Goal: Task Accomplishment & Management: Complete application form

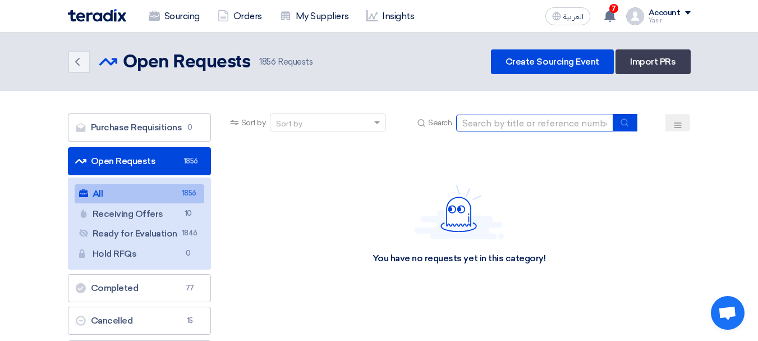
click at [557, 119] on input at bounding box center [534, 122] width 157 height 17
paste input "8100016118"
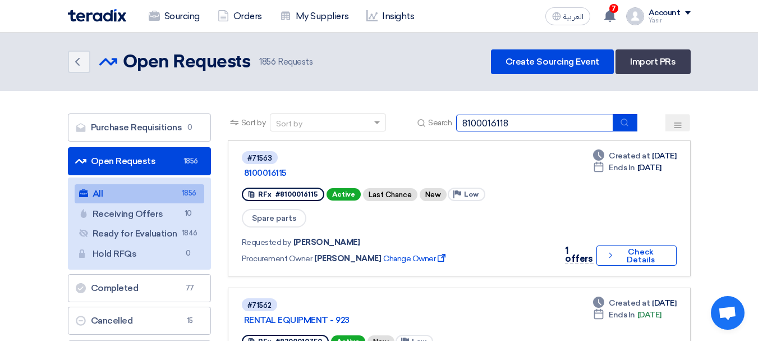
type input "8100016118"
click at [622, 122] on use "submit" at bounding box center [624, 121] width 7 height 7
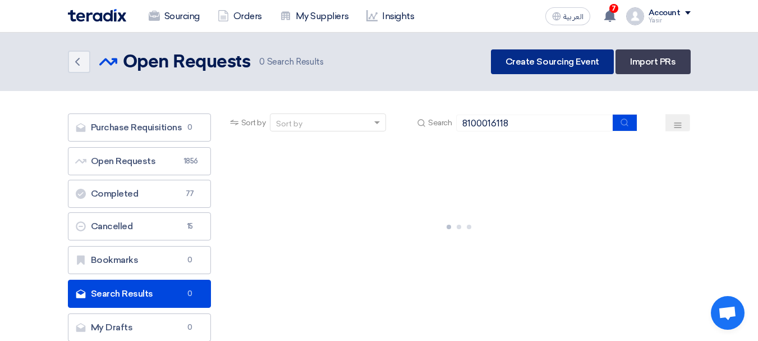
click at [577, 66] on link "Create Sourcing Event" at bounding box center [552, 61] width 123 height 25
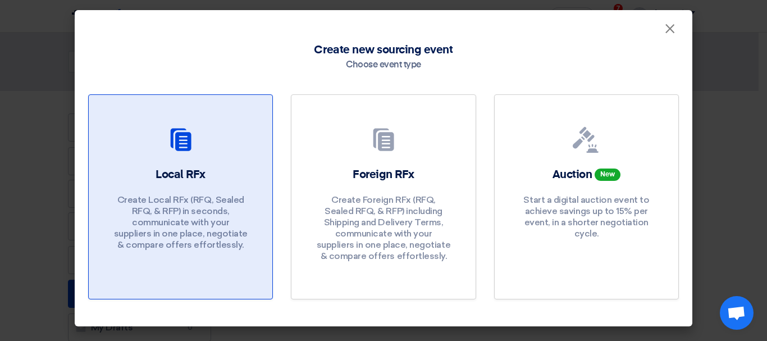
click at [108, 161] on link "Local RFx Create Local RFx (RFQ, Sealed RFQ, & RFP) in seconds, communicate wit…" at bounding box center [180, 196] width 185 height 205
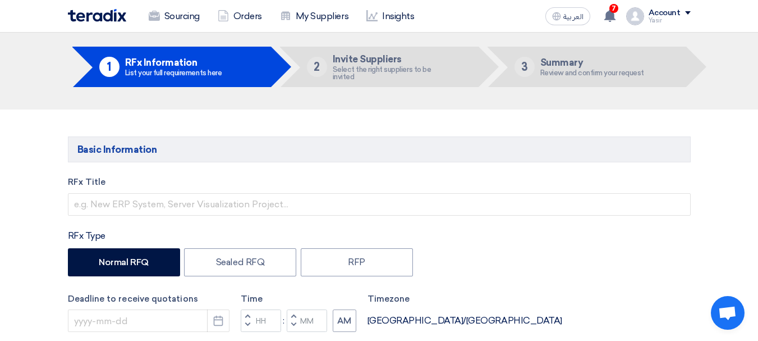
scroll to position [56, 0]
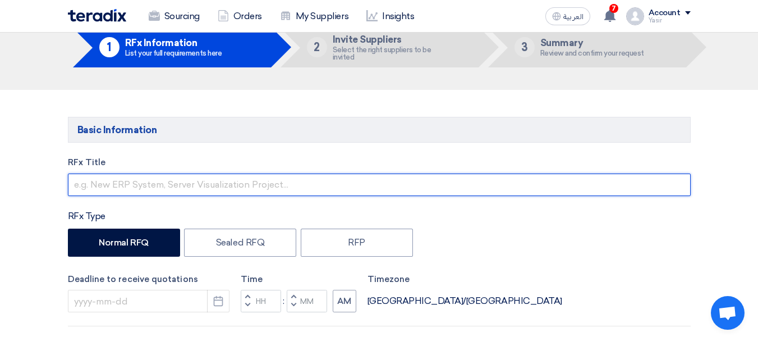
click at [200, 182] on input "text" at bounding box center [379, 184] width 623 height 22
paste input "8100016118"
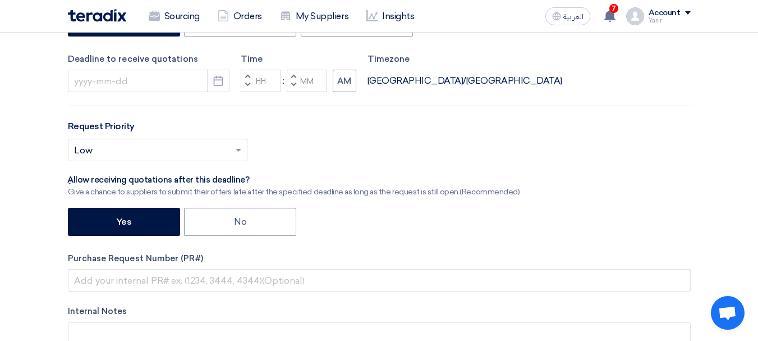
scroll to position [281, 0]
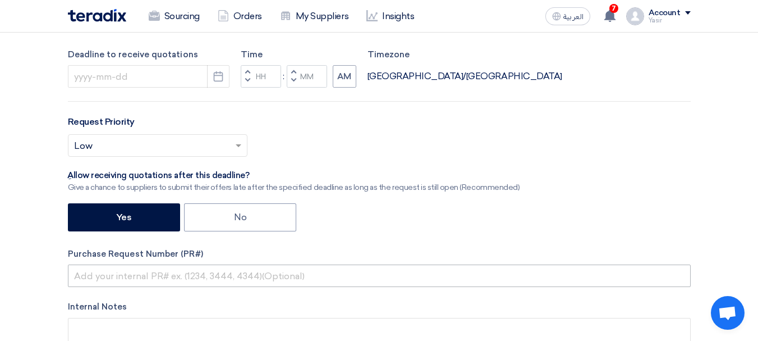
type input "8100016118"
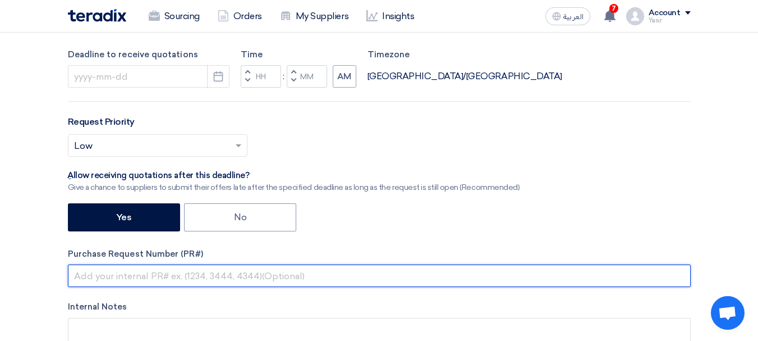
click at [124, 278] on input "text" at bounding box center [379, 275] width 623 height 22
paste input "8100016118"
type input "8100016118"
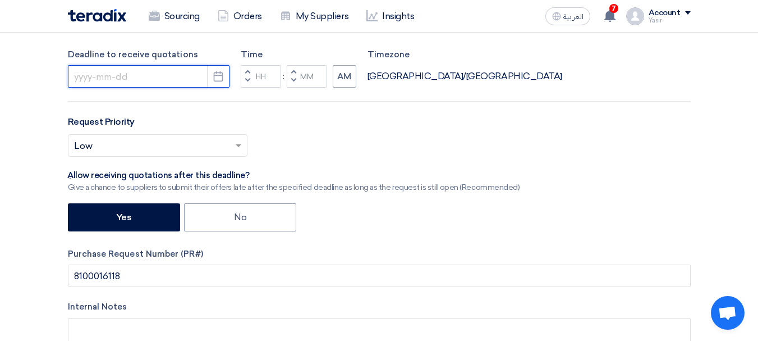
click at [141, 82] on input at bounding box center [149, 76] width 162 height 22
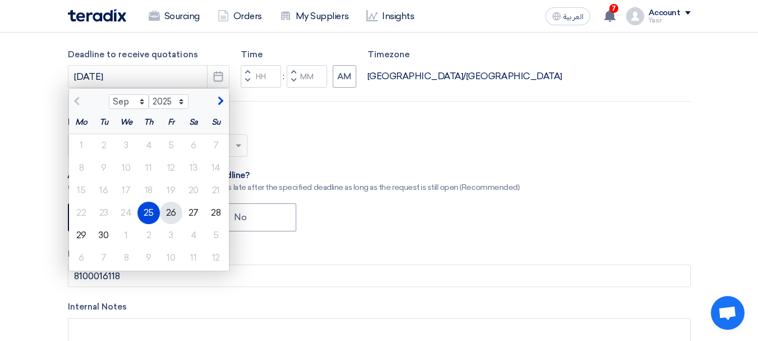
click at [167, 215] on div "26" at bounding box center [171, 212] width 22 height 22
type input "[DATE]"
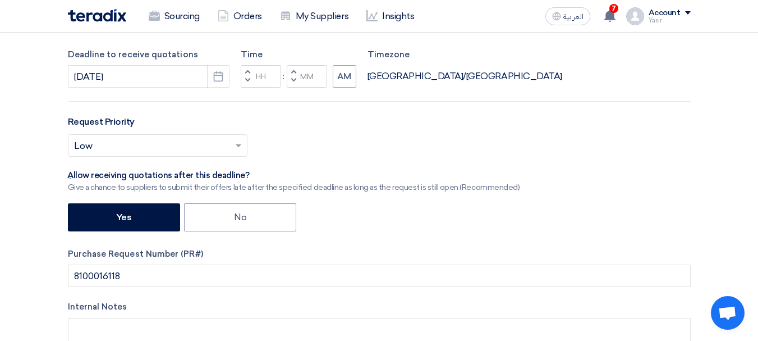
click at [241, 84] on button "Decrement hours" at bounding box center [247, 81] width 13 height 14
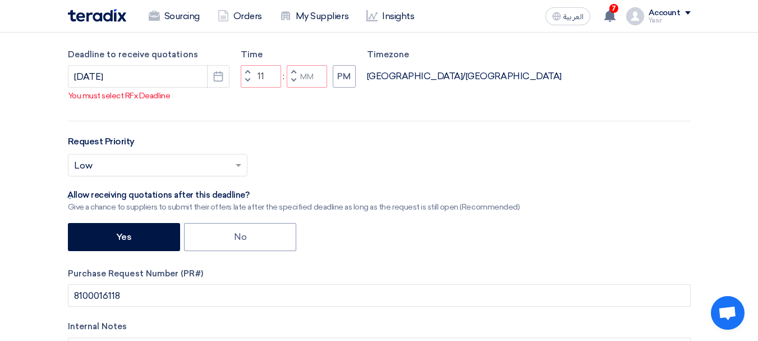
click at [297, 88] on button "Decrement minutes" at bounding box center [293, 81] width 13 height 14
type input "10"
type input "59"
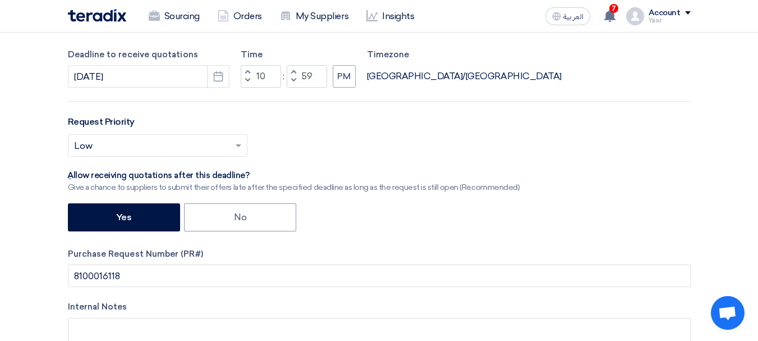
click at [241, 73] on button "Increment hours" at bounding box center [247, 72] width 13 height 14
type input "11"
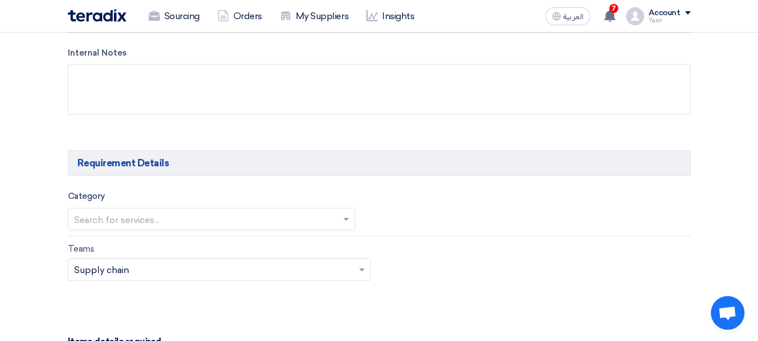
scroll to position [561, 0]
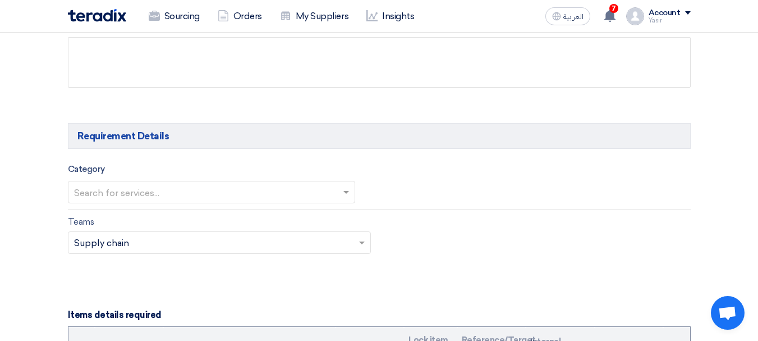
click at [153, 195] on input "text" at bounding box center [206, 193] width 264 height 19
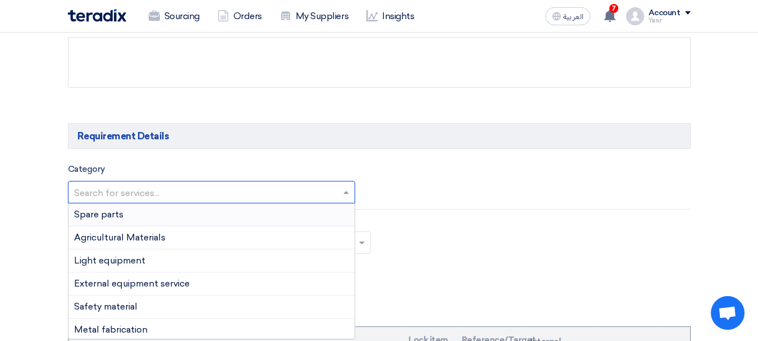
click at [117, 220] on div "Spare parts" at bounding box center [211, 214] width 286 height 23
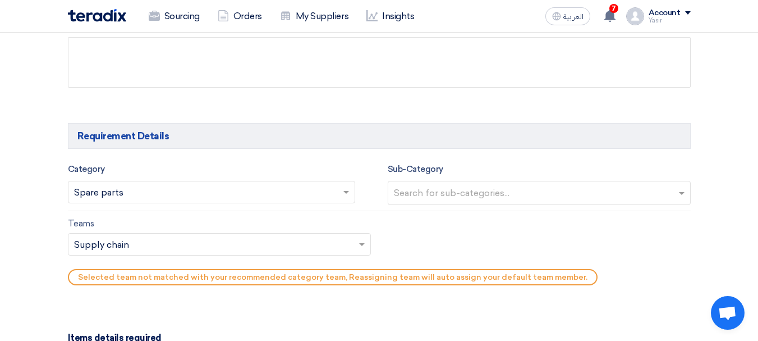
click at [457, 186] on input "text" at bounding box center [541, 194] width 294 height 19
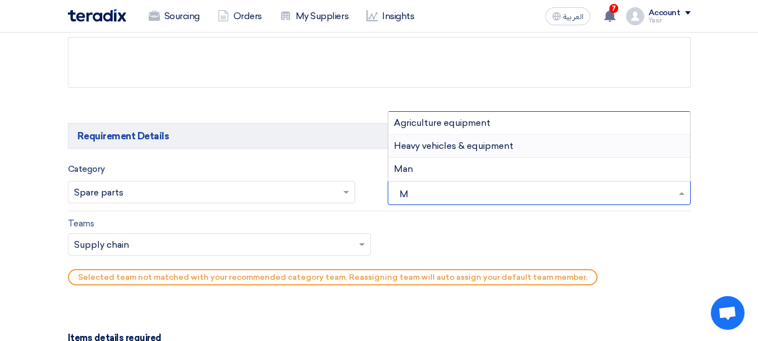
scroll to position [0, 0]
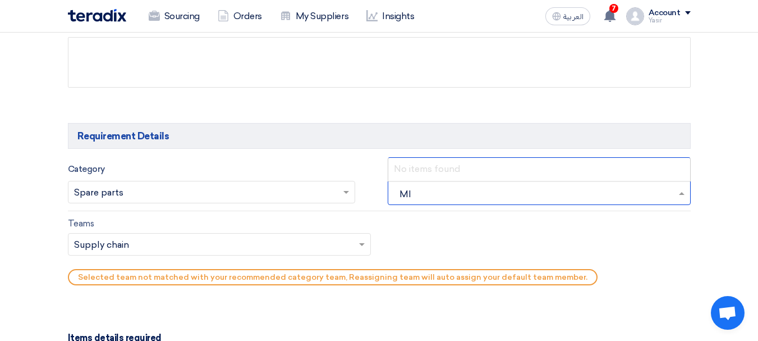
type input "M"
type input "FU"
click at [423, 168] on div "Fuso" at bounding box center [539, 169] width 302 height 22
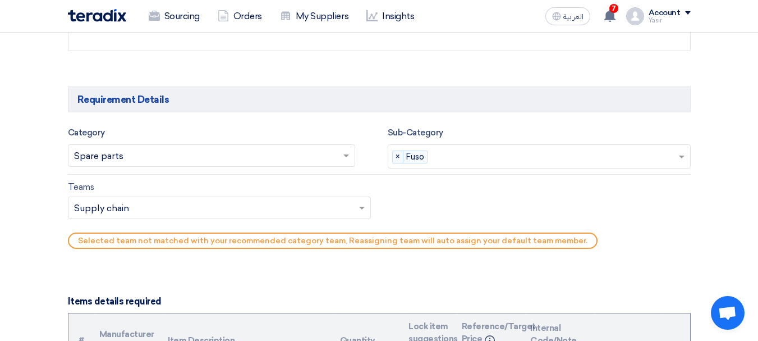
scroll to position [617, 0]
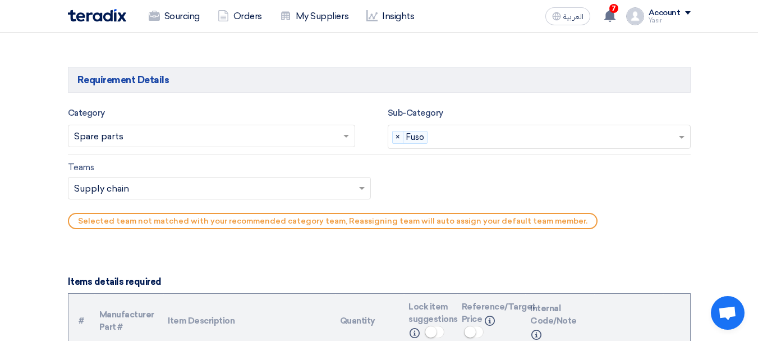
click at [124, 185] on input "text" at bounding box center [213, 189] width 279 height 19
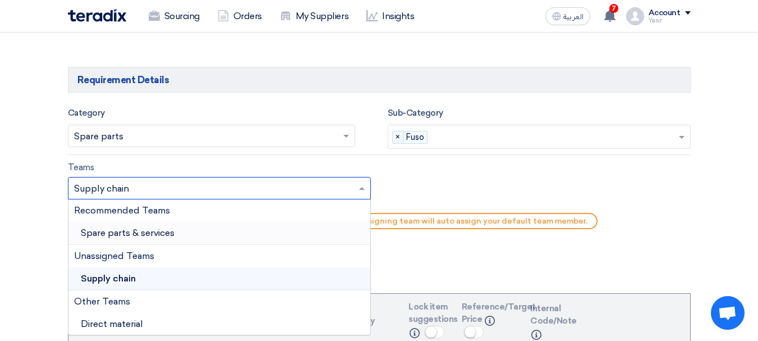
click at [135, 234] on span "Spare parts & services" at bounding box center [128, 232] width 94 height 11
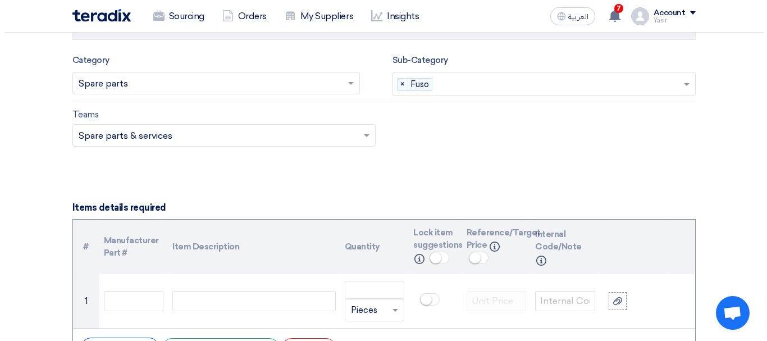
scroll to position [730, 0]
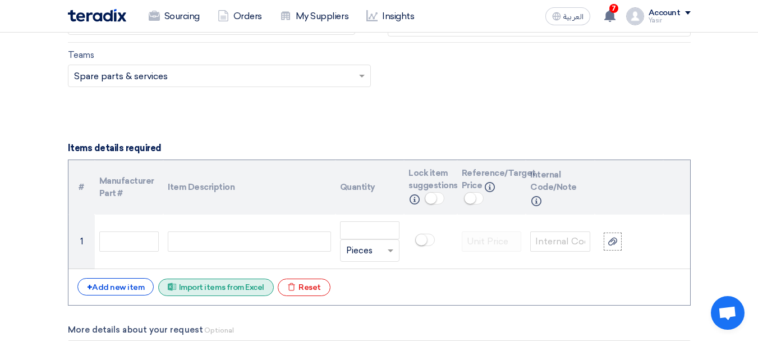
click at [229, 290] on div "Excel file Import items from Excel" at bounding box center [216, 286] width 116 height 17
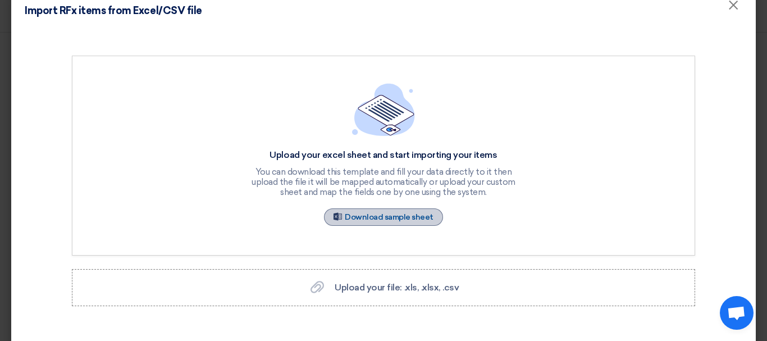
scroll to position [44, 0]
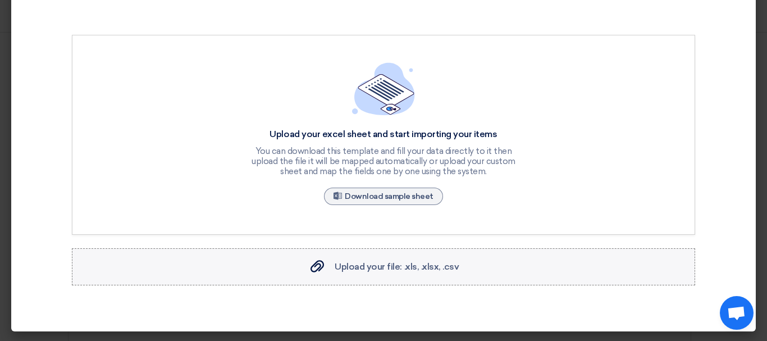
click at [376, 267] on span "Upload your file: .xls, .xlsx, .csv" at bounding box center [396, 266] width 124 height 11
click at [0, 0] on input "Upload your file: .xls, .xlsx, .csv Upload your file: .xls, .xlsx, .csv" at bounding box center [0, 0] width 0 height 0
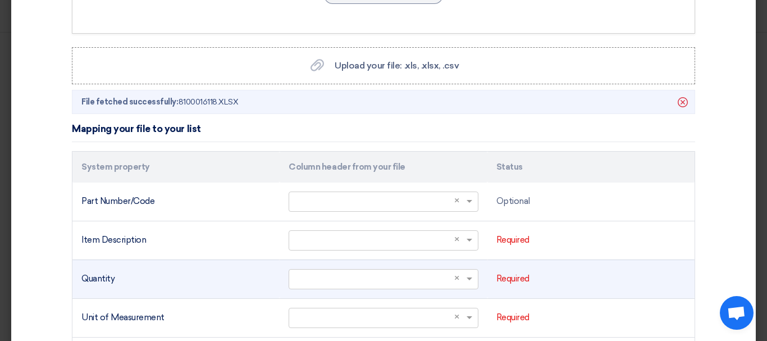
scroll to position [325, 0]
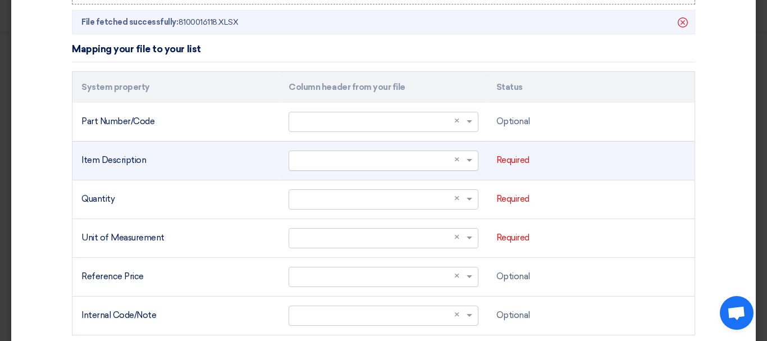
click at [387, 157] on input "text" at bounding box center [378, 160] width 166 height 19
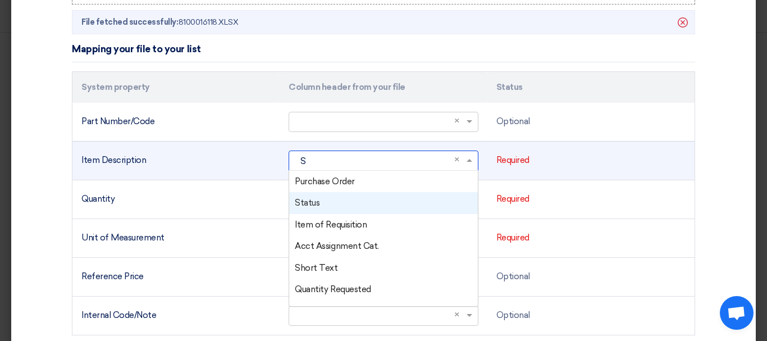
type input "SH"
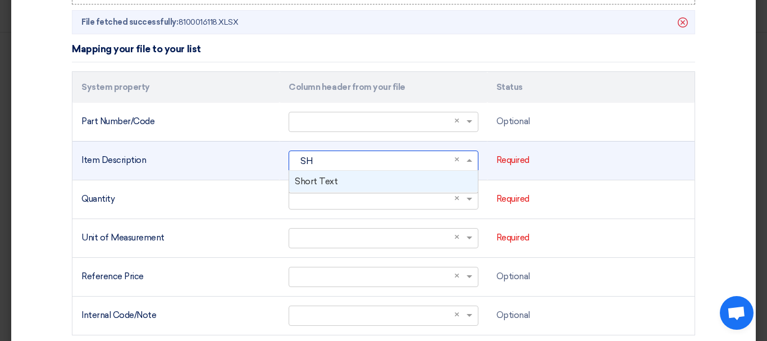
click at [324, 179] on span "Short Text" at bounding box center [316, 181] width 43 height 10
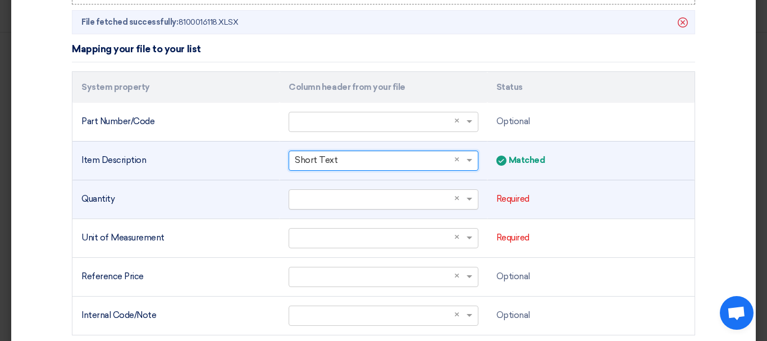
click at [325, 203] on input "text" at bounding box center [378, 199] width 166 height 19
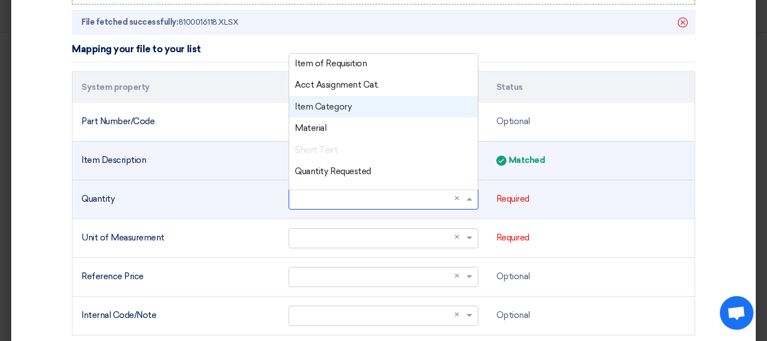
scroll to position [112, 0]
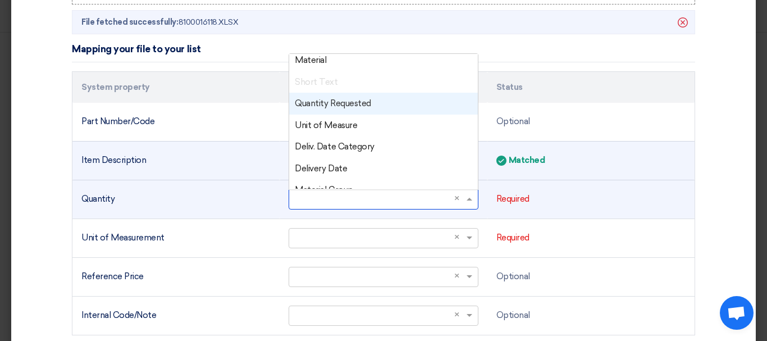
click at [332, 102] on span "Quantity Requested" at bounding box center [333, 103] width 76 height 10
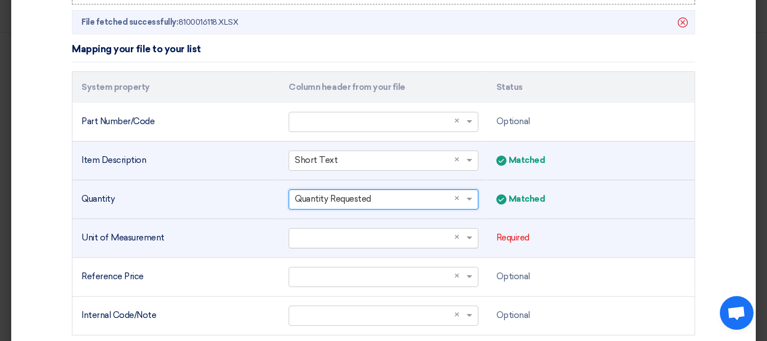
click at [354, 233] on input "text" at bounding box center [378, 237] width 166 height 19
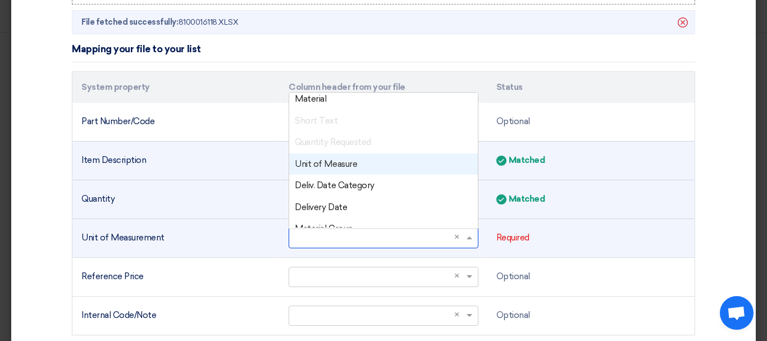
click at [334, 168] on span "Unit of Measure" at bounding box center [326, 164] width 62 height 10
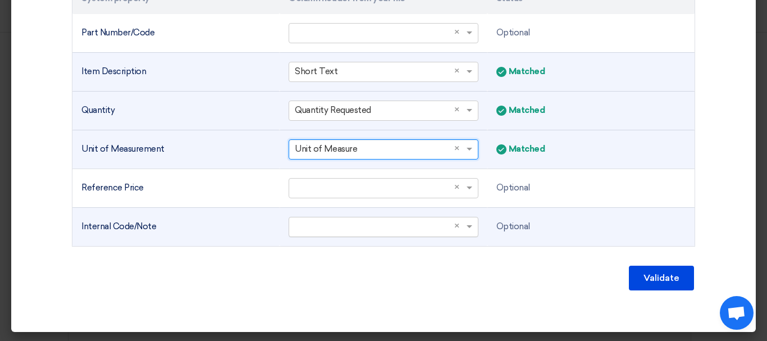
scroll to position [414, 0]
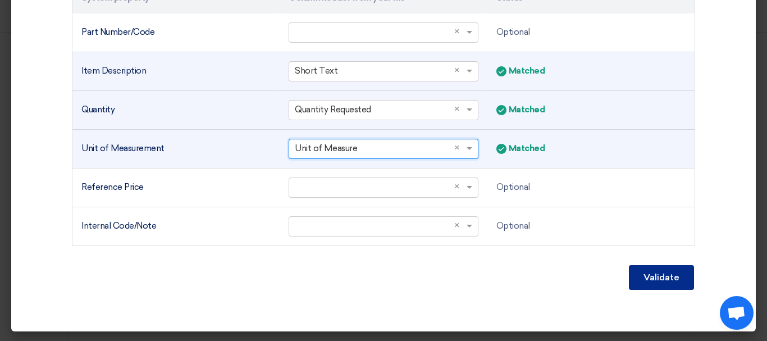
click at [675, 273] on button "Validate" at bounding box center [661, 277] width 65 height 25
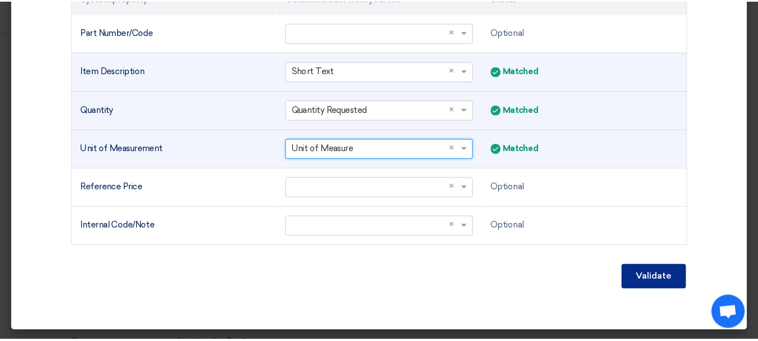
scroll to position [347, 0]
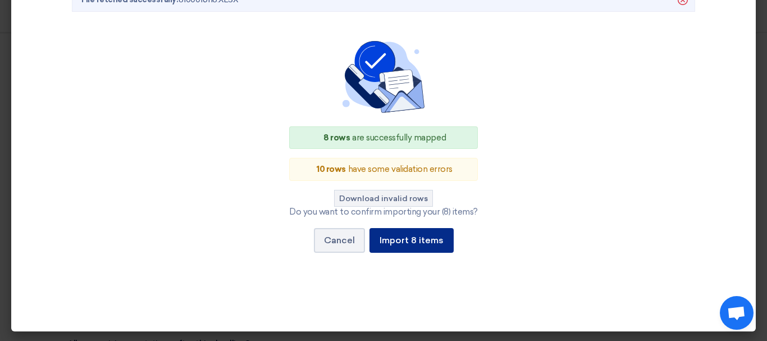
click at [391, 245] on button "Import 8 items" at bounding box center [411, 240] width 84 height 25
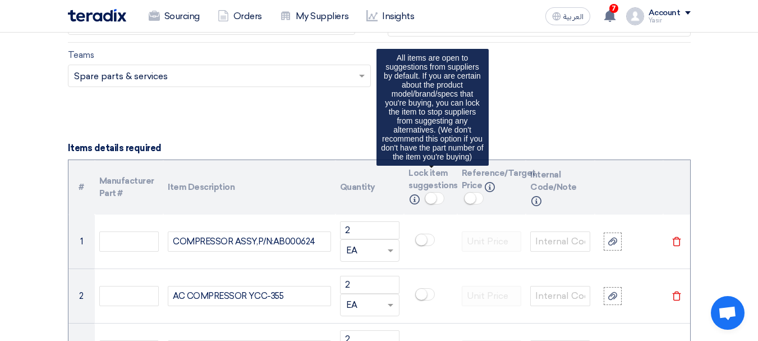
scroll to position [673, 0]
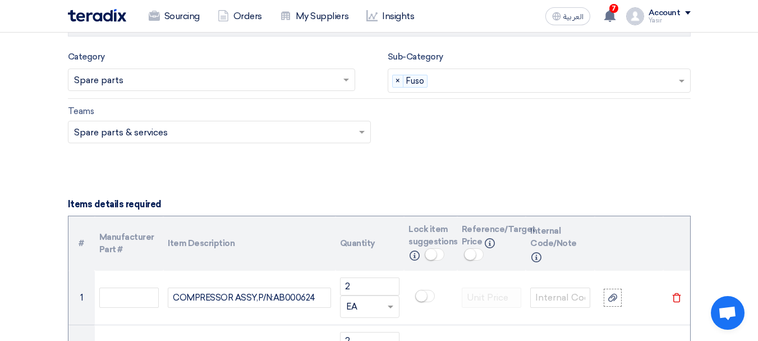
click at [212, 126] on input "text" at bounding box center [213, 132] width 279 height 19
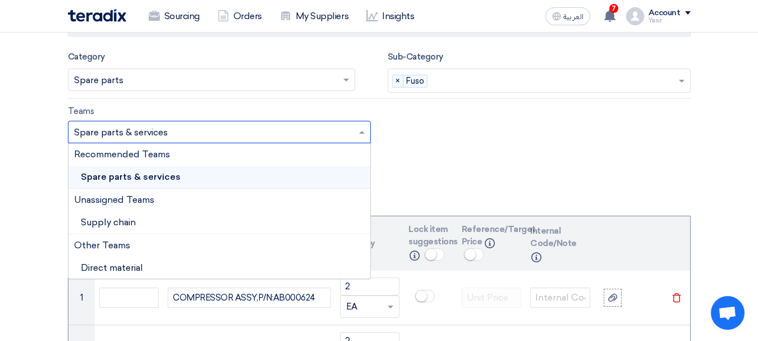
click at [159, 159] on div "Recommended Teams" at bounding box center [219, 154] width 302 height 22
click at [157, 175] on span "Spare parts & services" at bounding box center [131, 175] width 100 height 11
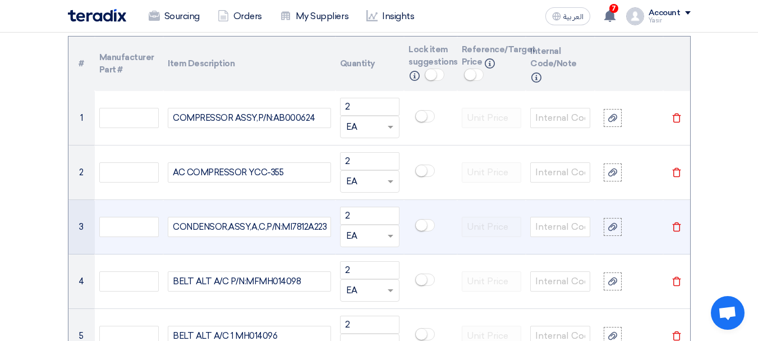
scroll to position [842, 0]
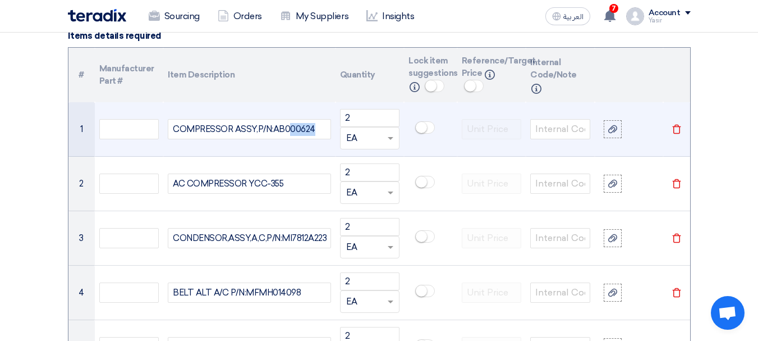
drag, startPoint x: 316, startPoint y: 130, endPoint x: 287, endPoint y: 136, distance: 29.9
click at [287, 136] on div "COMPRESSOR ASSY,P/N:AB000624" at bounding box center [249, 129] width 163 height 20
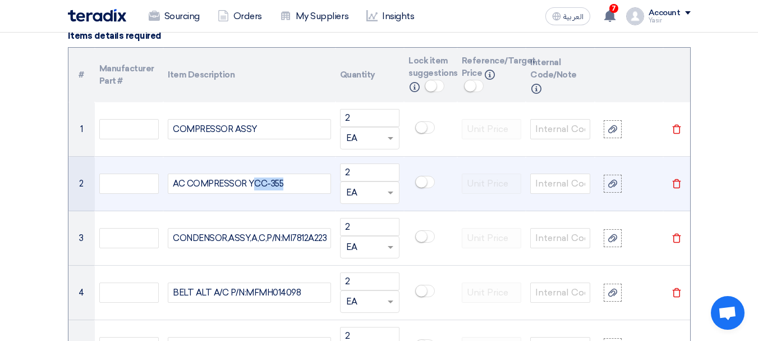
drag, startPoint x: 291, startPoint y: 179, endPoint x: 252, endPoint y: 182, distance: 38.8
click at [252, 182] on div "AC COMPRESSOR YCC-355" at bounding box center [249, 183] width 163 height 20
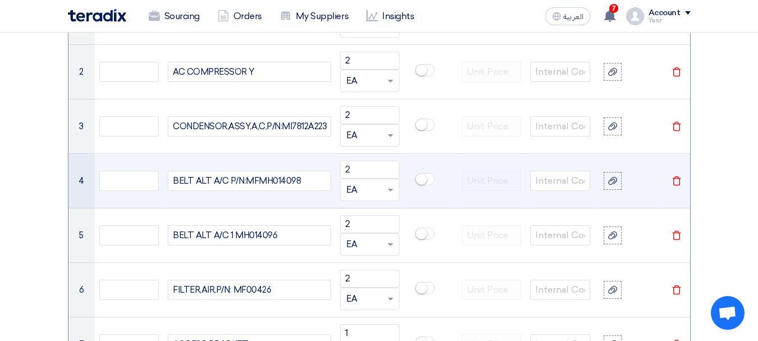
scroll to position [954, 0]
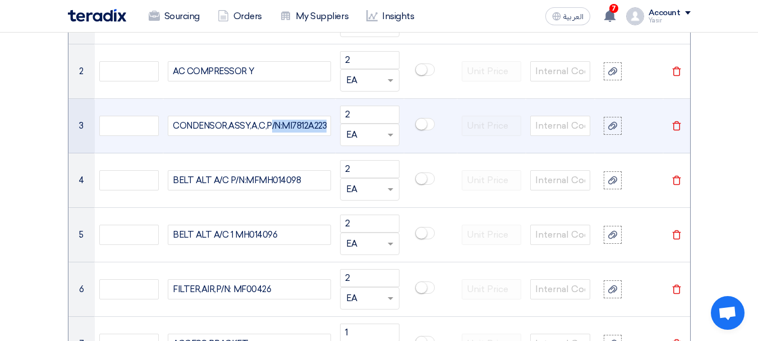
drag, startPoint x: 330, startPoint y: 126, endPoint x: 271, endPoint y: 130, distance: 59.0
click at [271, 130] on div "CONDENSOR,ASSY,A,C,P/N:MI7812A223" at bounding box center [249, 126] width 163 height 20
click at [275, 125] on div "CONDENSOR,ASSY,A,C," at bounding box center [249, 126] width 163 height 20
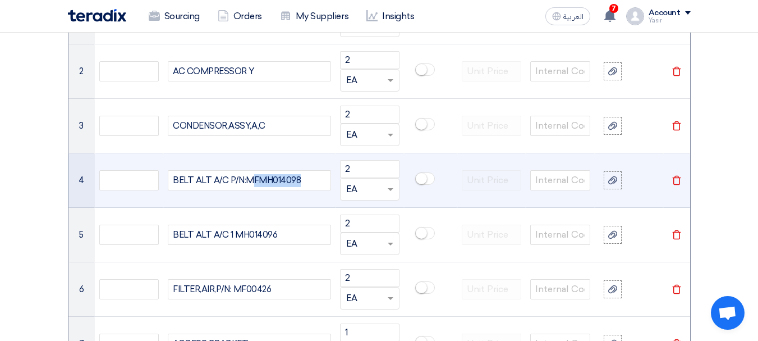
drag, startPoint x: 307, startPoint y: 178, endPoint x: 250, endPoint y: 177, distance: 56.7
click at [250, 177] on div "BELT ALT A/C P/N:MFMH014098" at bounding box center [249, 180] width 163 height 20
click at [278, 181] on div "BELT ALT A/C P/N:MFMH014098" at bounding box center [249, 180] width 163 height 20
drag, startPoint x: 314, startPoint y: 176, endPoint x: 242, endPoint y: 182, distance: 72.1
click at [242, 182] on div "BELT ALT A/C P/N:MFMH014098" at bounding box center [249, 180] width 163 height 20
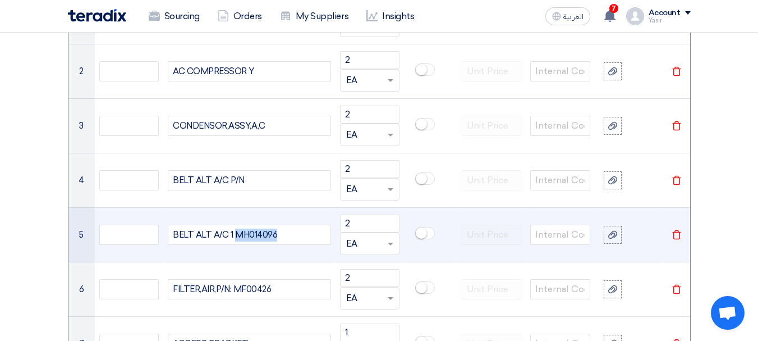
drag, startPoint x: 279, startPoint y: 231, endPoint x: 234, endPoint y: 241, distance: 45.9
click at [234, 241] on div "BELT ALT A/C 1 MH014096" at bounding box center [249, 234] width 163 height 20
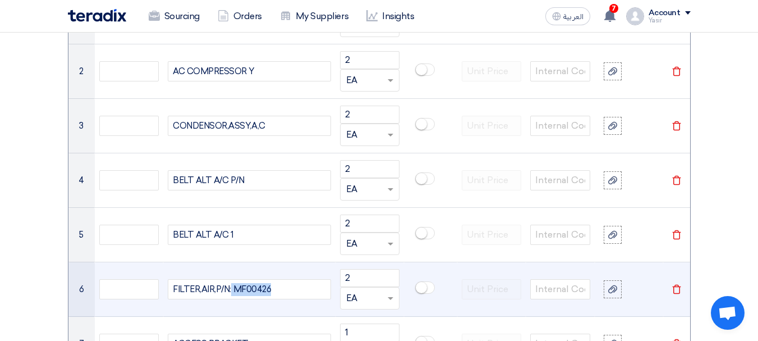
drag, startPoint x: 278, startPoint y: 287, endPoint x: 231, endPoint y: 292, distance: 46.8
click at [231, 292] on div "FILTER,AIR,P/N: MF00426" at bounding box center [249, 289] width 163 height 20
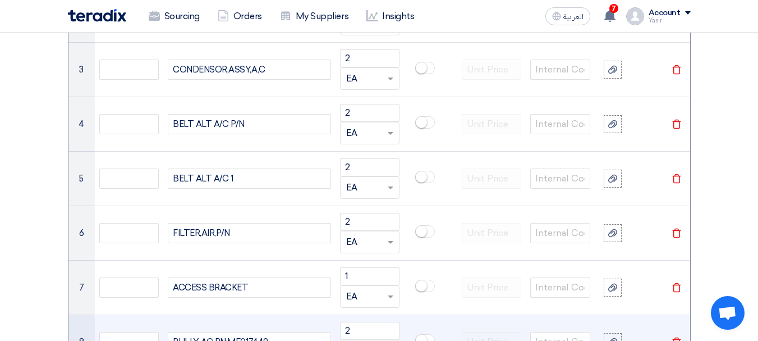
scroll to position [1122, 0]
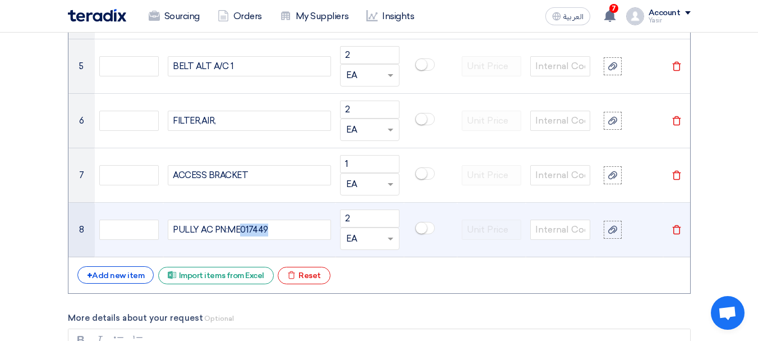
drag, startPoint x: 279, startPoint y: 224, endPoint x: 240, endPoint y: 227, distance: 40.0
click at [240, 227] on div "PULLY AC PN:ME017449" at bounding box center [249, 229] width 163 height 20
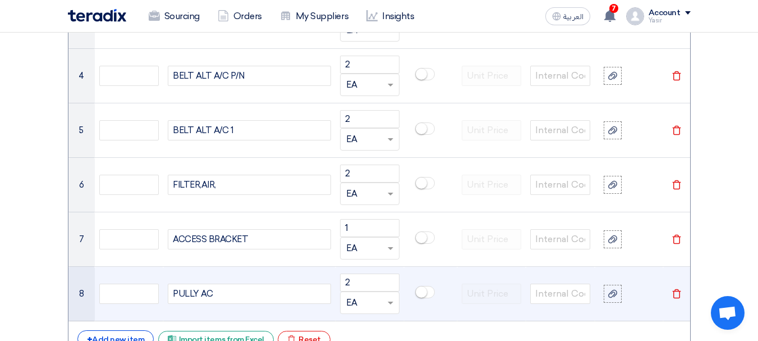
scroll to position [1010, 0]
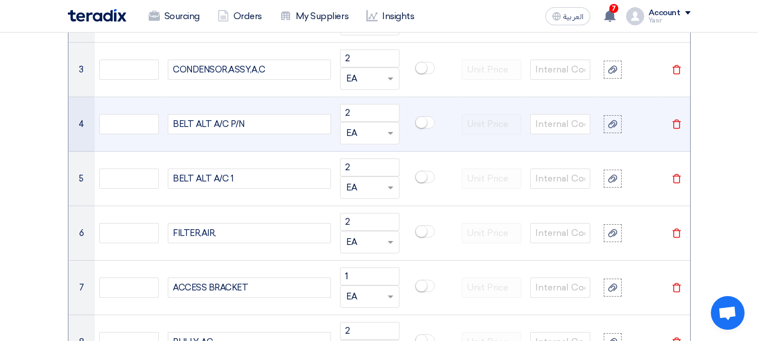
click at [275, 113] on td "BELT ALT A/C P/N" at bounding box center [249, 124] width 172 height 54
click at [273, 124] on div "BELT ALT A/C P/N" at bounding box center [249, 124] width 163 height 20
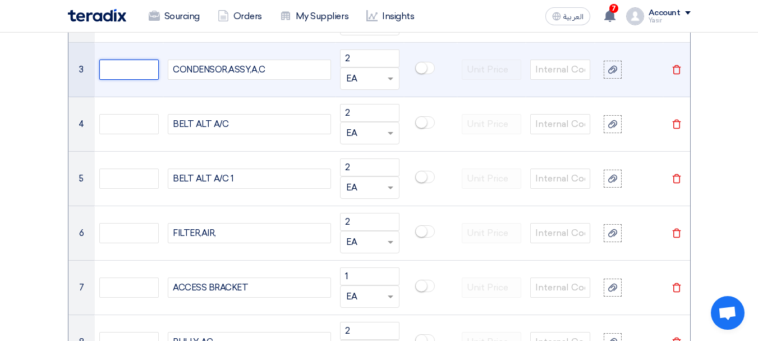
click at [132, 70] on input "text" at bounding box center [129, 69] width 60 height 20
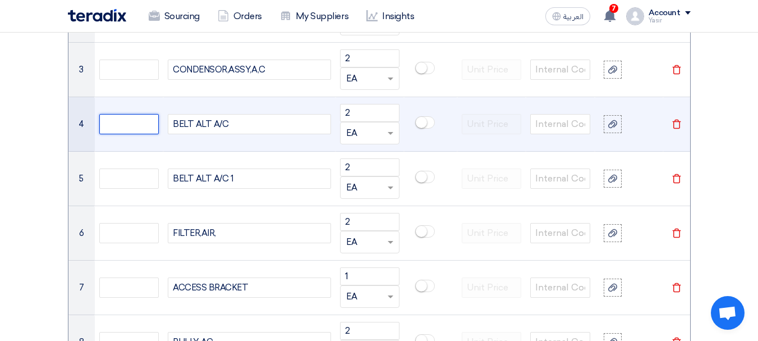
click at [125, 123] on input "text" at bounding box center [129, 124] width 60 height 20
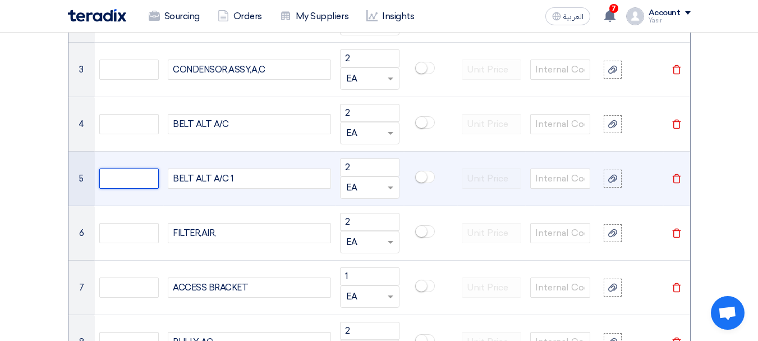
click at [121, 175] on input "text" at bounding box center [129, 178] width 60 height 20
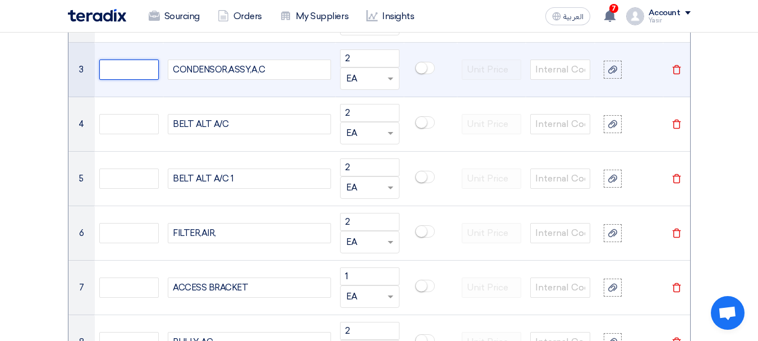
click at [121, 63] on input "text" at bounding box center [129, 69] width 60 height 20
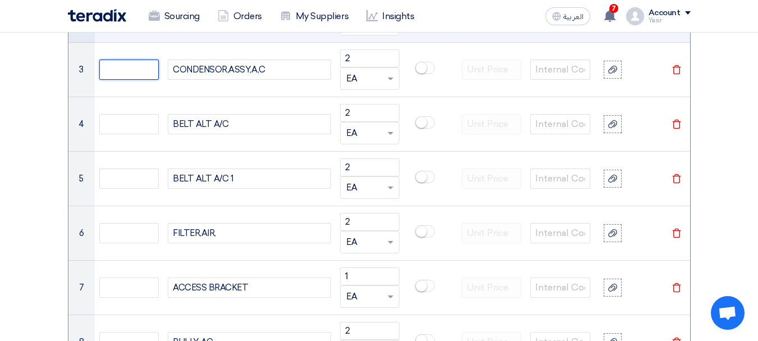
scroll to position [786, 0]
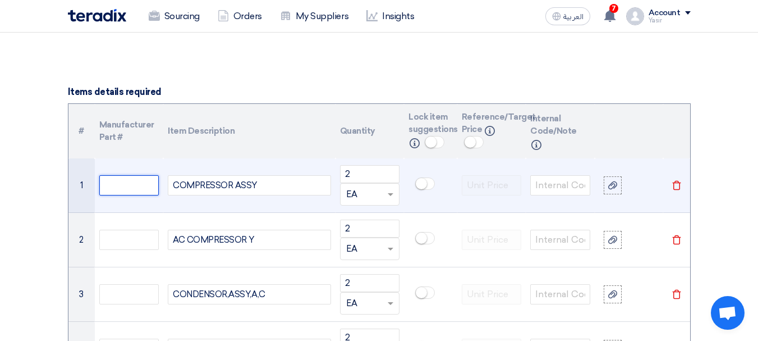
click at [140, 187] on input "text" at bounding box center [129, 185] width 60 height 20
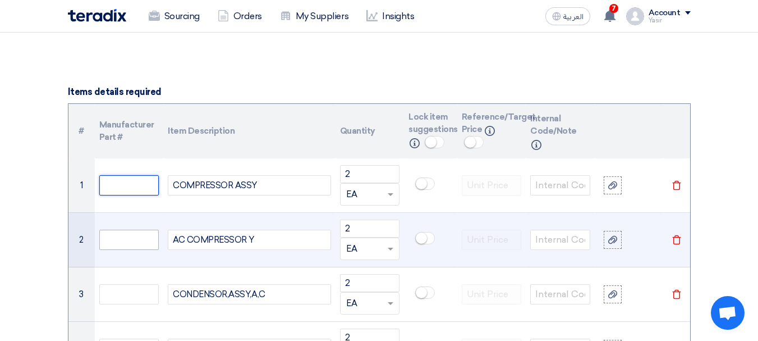
paste input "MK624684"
type input "MK624684"
click at [136, 236] on input "text" at bounding box center [129, 240] width 60 height 20
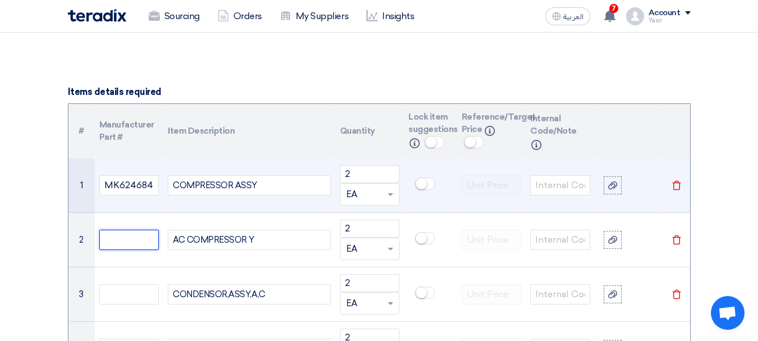
paste input "MK624683"
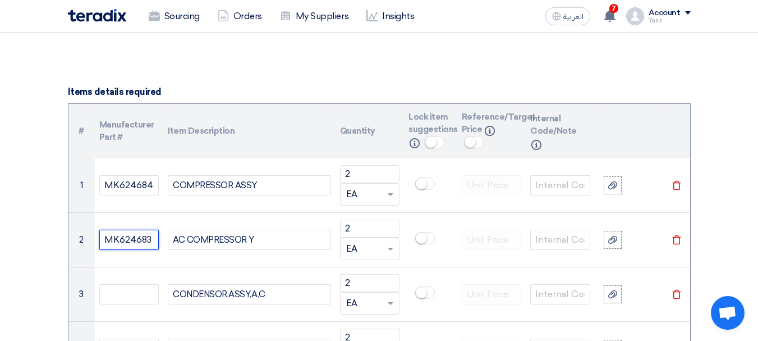
type input "MK624683"
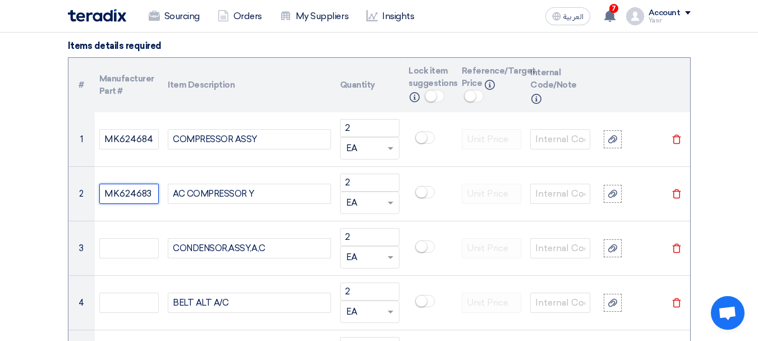
scroll to position [898, 0]
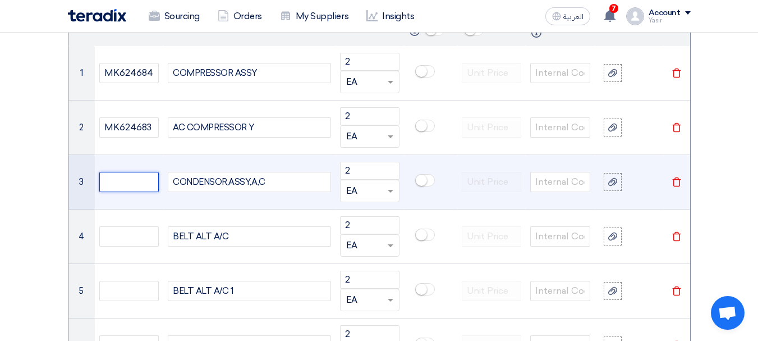
click at [117, 172] on input "text" at bounding box center [129, 182] width 60 height 20
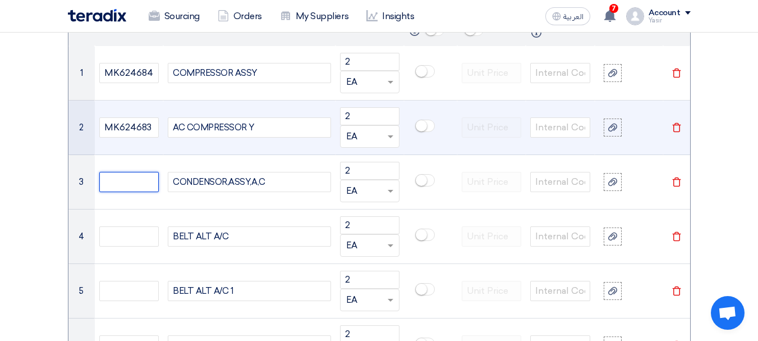
paste input "ME767184"
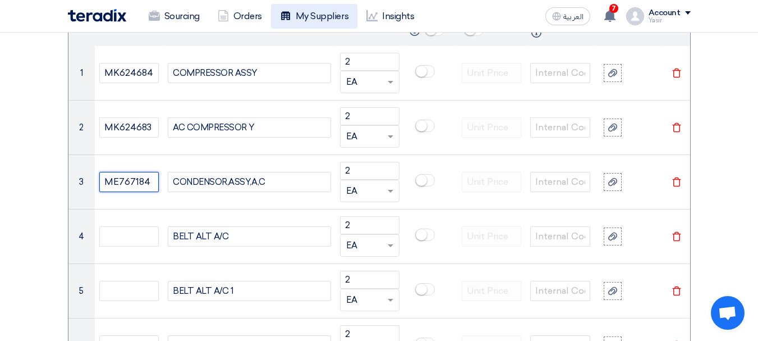
type input "ME767184"
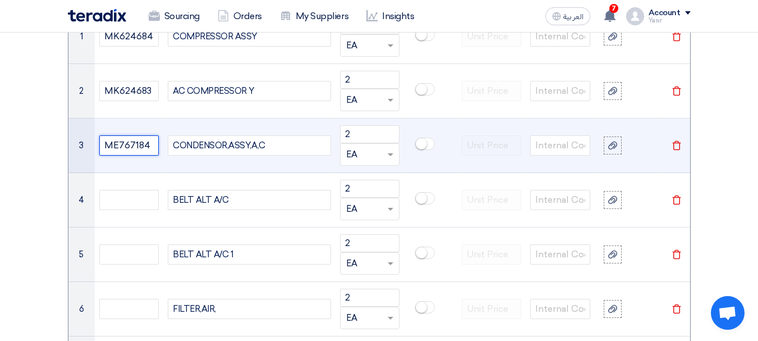
scroll to position [954, 0]
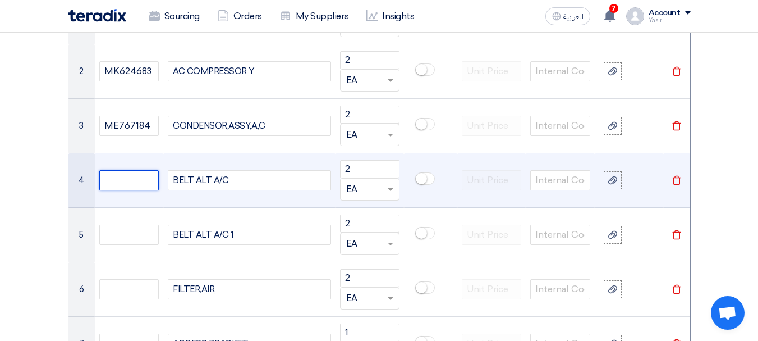
click at [125, 182] on input "text" at bounding box center [129, 180] width 60 height 20
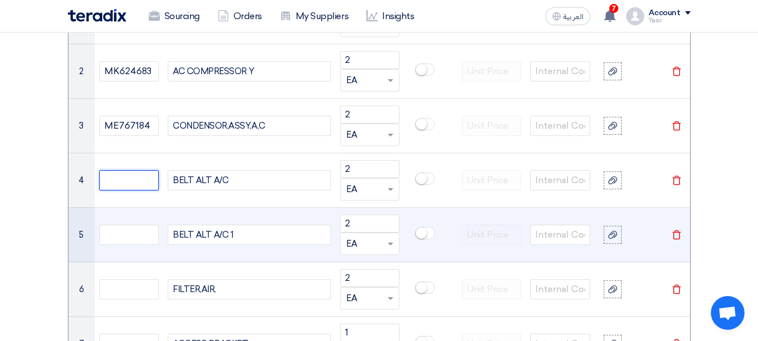
paste input "MH014098"
type input "MH014098"
click at [131, 229] on input "text" at bounding box center [129, 234] width 60 height 20
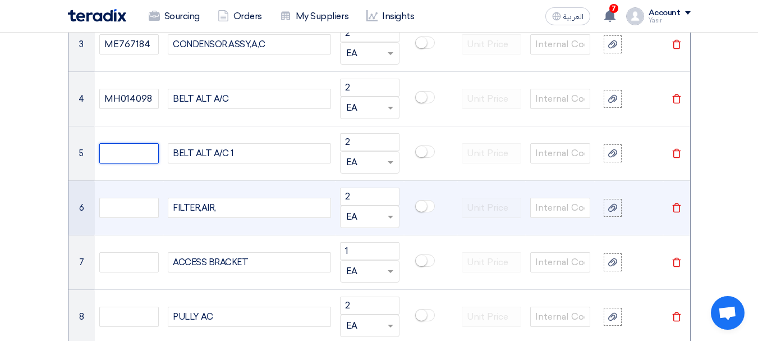
scroll to position [1066, 0]
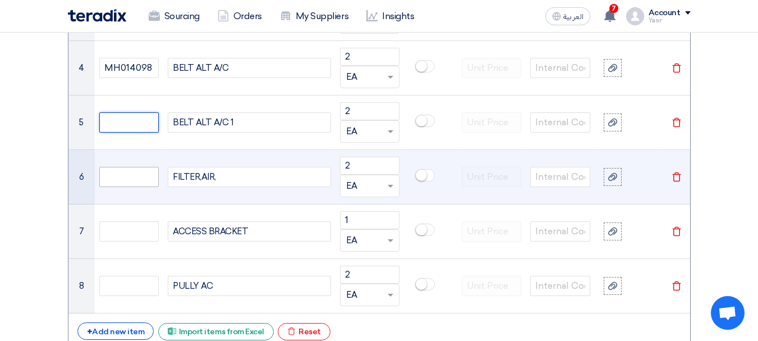
paste input "MH014096"
type input "MH014096"
click at [137, 181] on input "text" at bounding box center [129, 177] width 60 height 20
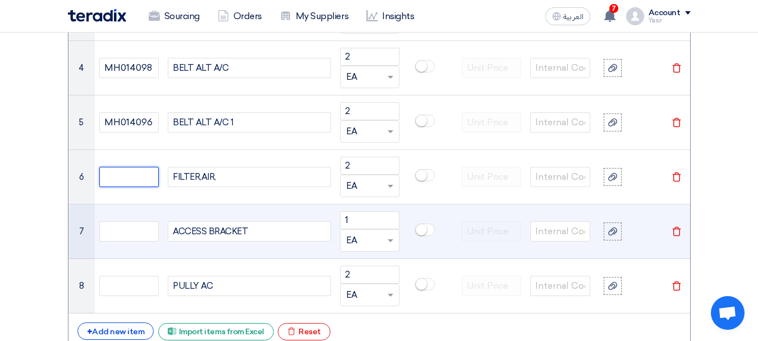
paste input "ME735629"
type input "ME735629"
click at [118, 233] on input "text" at bounding box center [129, 231] width 60 height 20
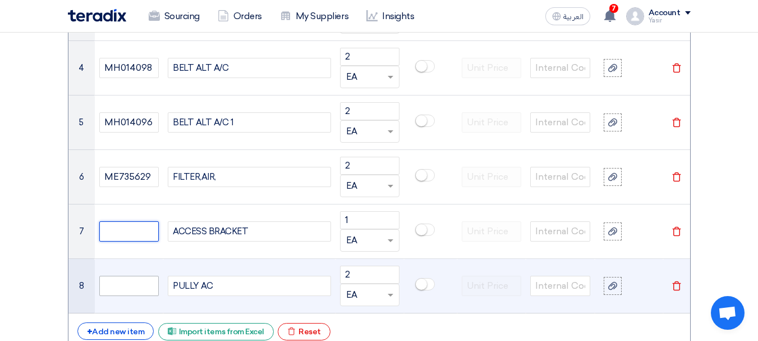
paste input "ME017499"
type input "ME017499"
click at [145, 286] on input "text" at bounding box center [129, 286] width 60 height 20
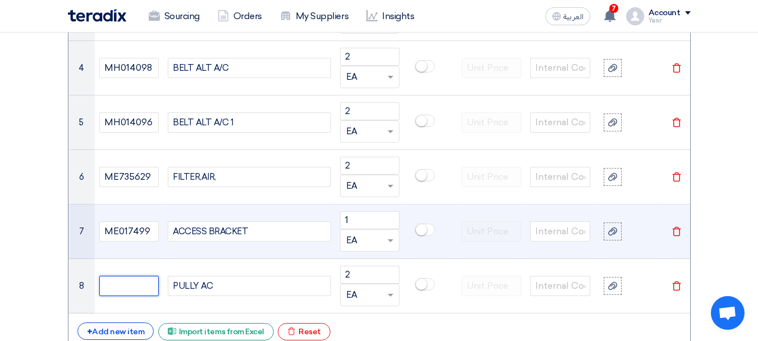
paste input "ME017449"
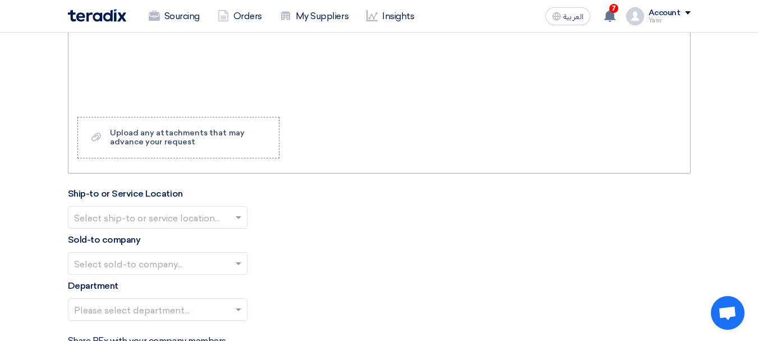
scroll to position [1515, 0]
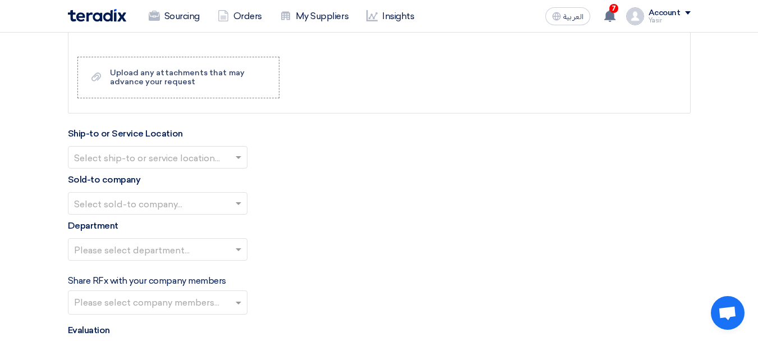
click at [210, 163] on input "text" at bounding box center [152, 158] width 156 height 19
type input "ME017449"
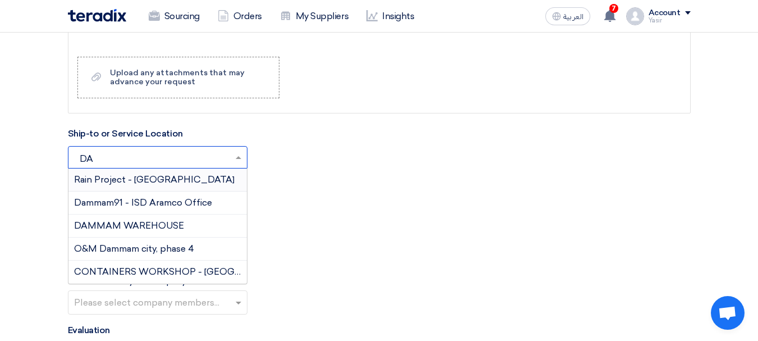
type input "DAM"
click at [143, 219] on div "DAMMAM WAREHOUSE" at bounding box center [157, 225] width 178 height 23
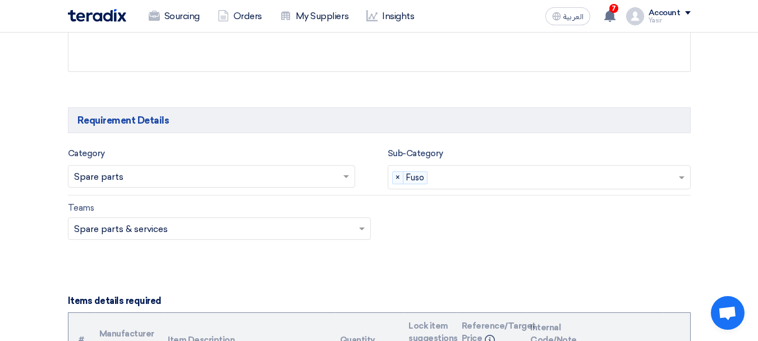
scroll to position [505, 0]
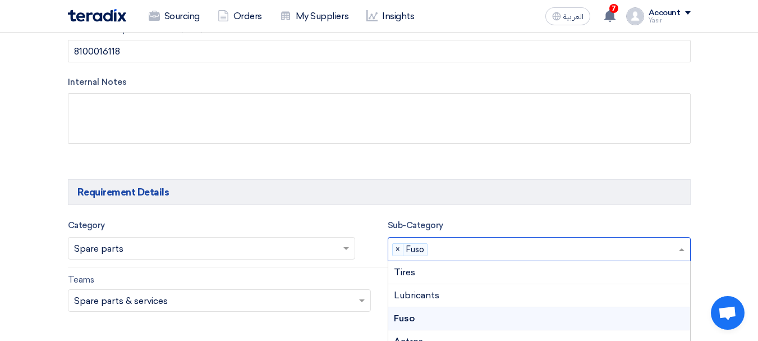
click at [512, 248] on input "text" at bounding box center [555, 250] width 246 height 19
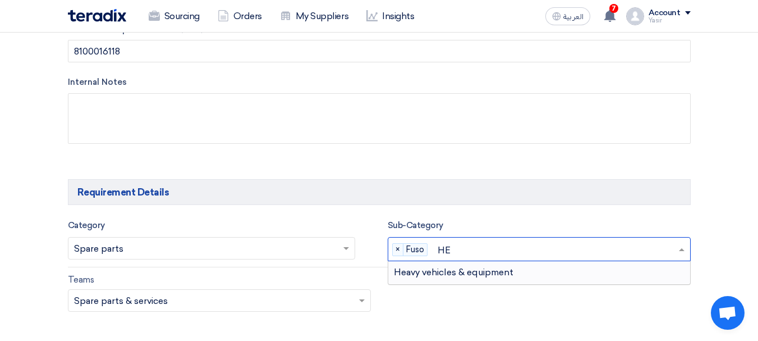
type input "HEA"
click at [463, 268] on span "Heavy vehicles & equipment" at bounding box center [454, 272] width 120 height 11
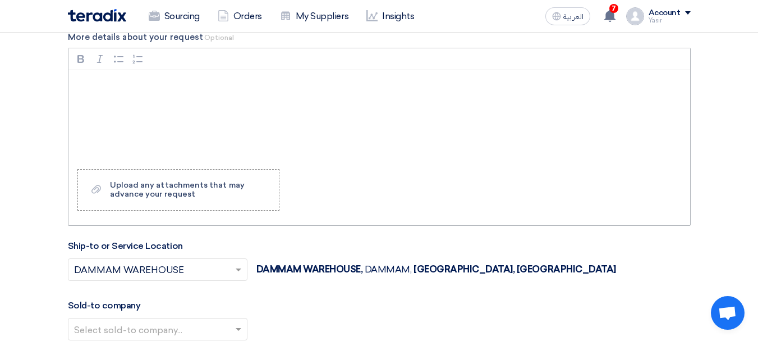
scroll to position [1571, 0]
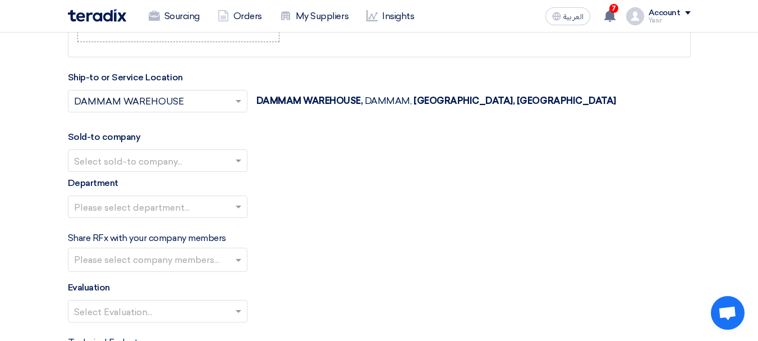
click at [203, 148] on div "Sold-to company Select sold-to company..." at bounding box center [379, 151] width 623 height 42
click at [180, 166] on input "text" at bounding box center [152, 162] width 156 height 19
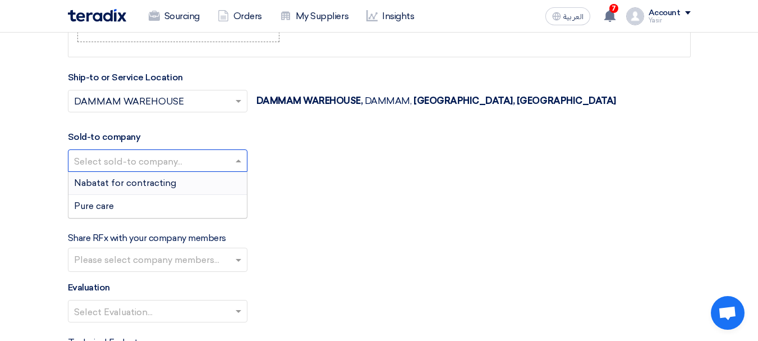
click at [126, 185] on span "Nabatat for contracting" at bounding box center [125, 182] width 102 height 11
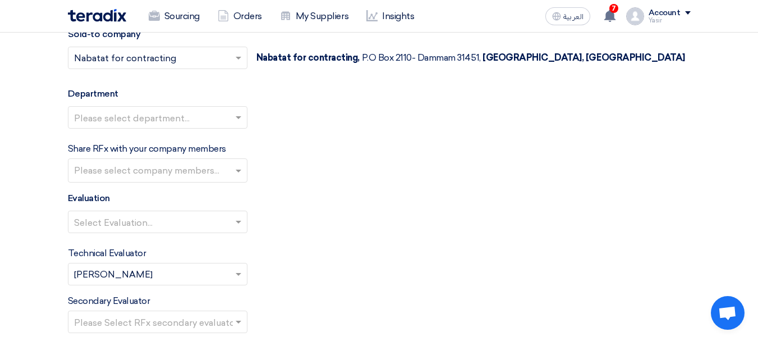
scroll to position [1684, 0]
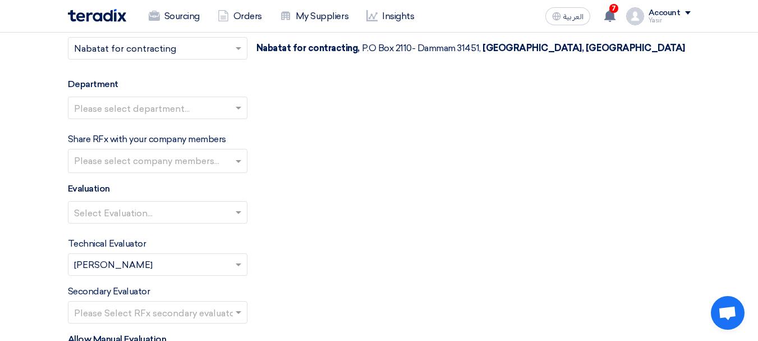
click at [175, 113] on input "text" at bounding box center [152, 109] width 156 height 19
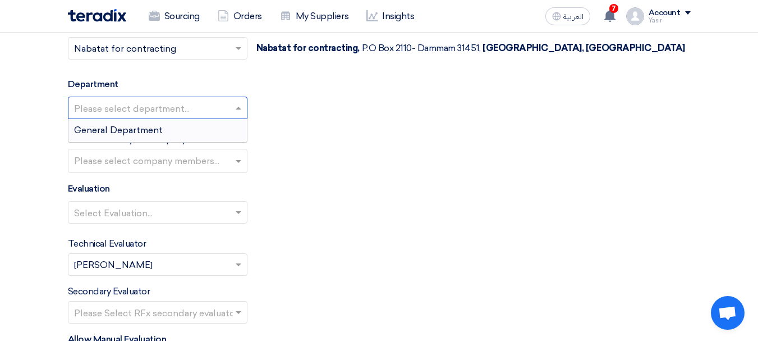
click at [112, 137] on div "General Department" at bounding box center [157, 130] width 178 height 22
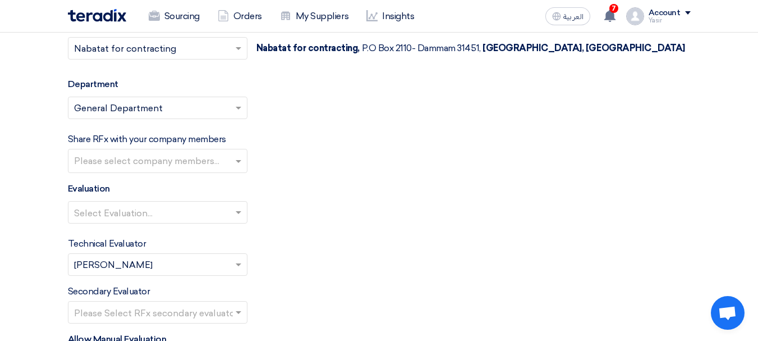
click at [145, 215] on input "text" at bounding box center [152, 213] width 156 height 19
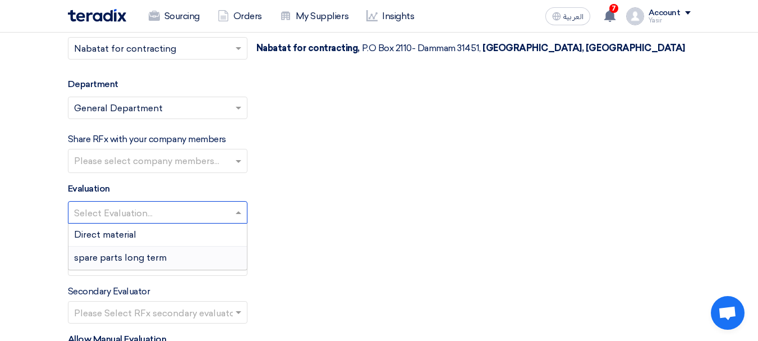
click at [107, 262] on span "spare parts long term" at bounding box center [120, 257] width 93 height 11
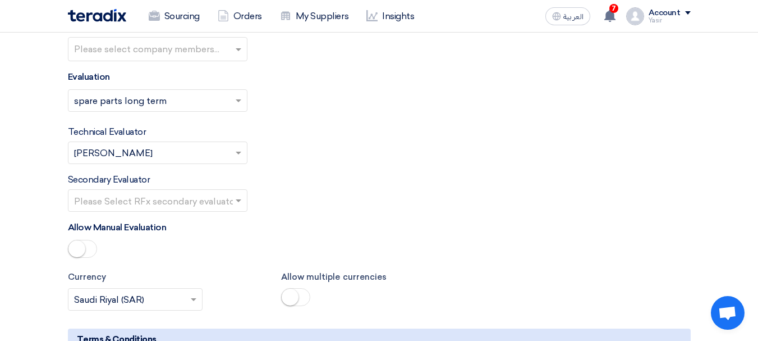
scroll to position [1796, 0]
click at [158, 208] on input "text" at bounding box center [152, 201] width 156 height 19
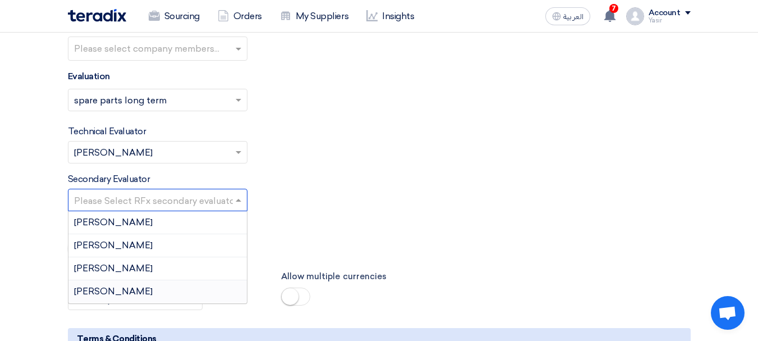
click at [95, 285] on div "[PERSON_NAME]" at bounding box center [157, 291] width 178 height 22
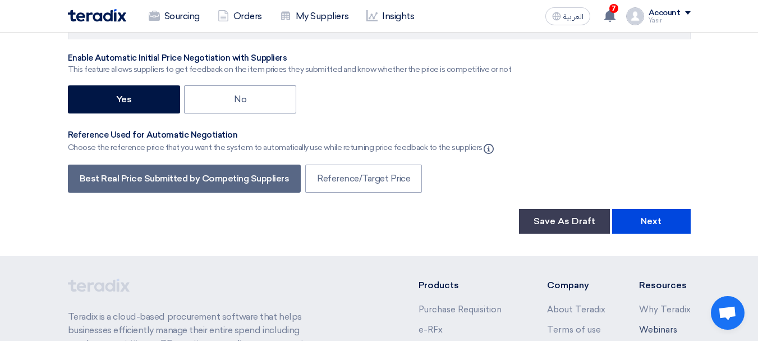
scroll to position [2301, 0]
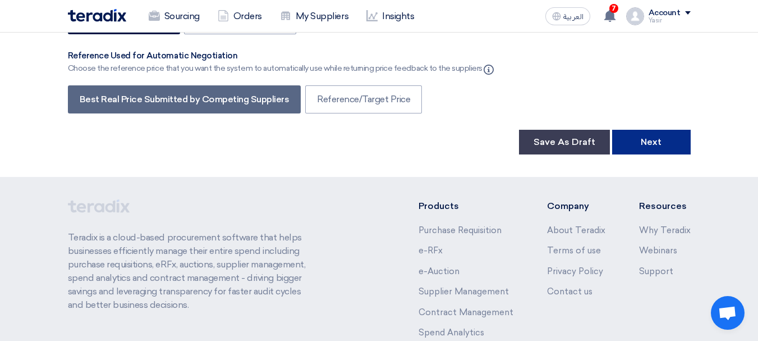
click at [659, 144] on button "Next" at bounding box center [651, 142] width 79 height 25
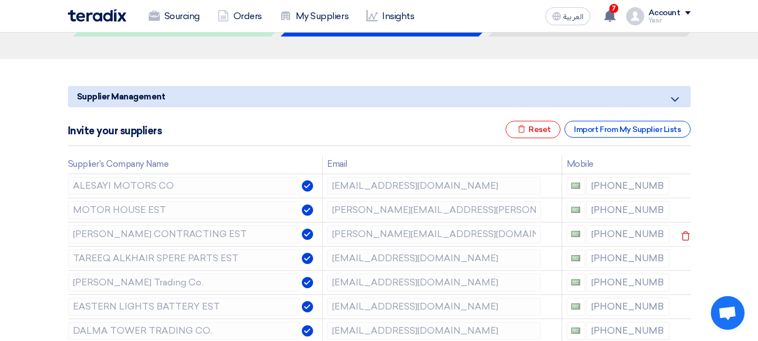
scroll to position [112, 0]
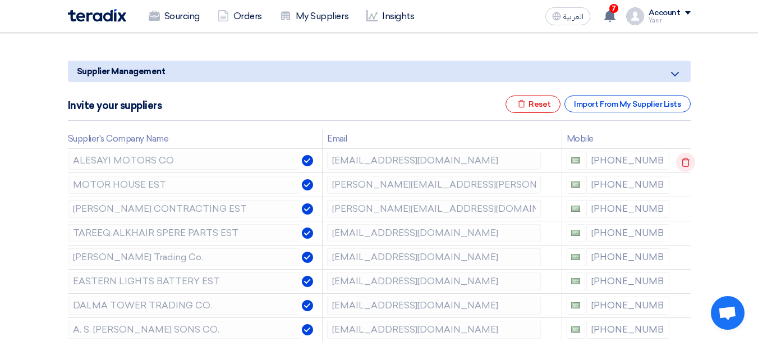
click at [683, 161] on icon at bounding box center [685, 162] width 19 height 19
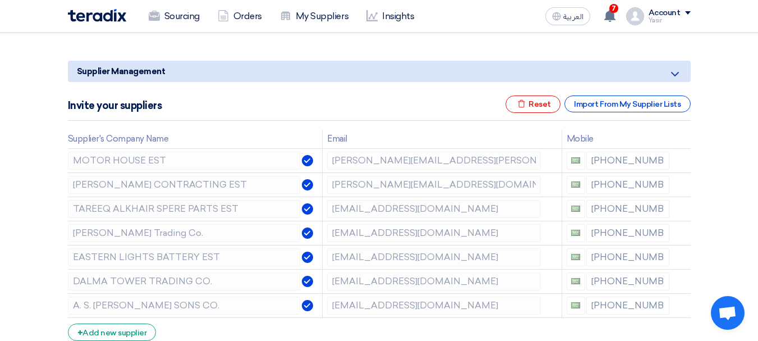
click at [0, 0] on icon at bounding box center [0, 0] width 0 height 0
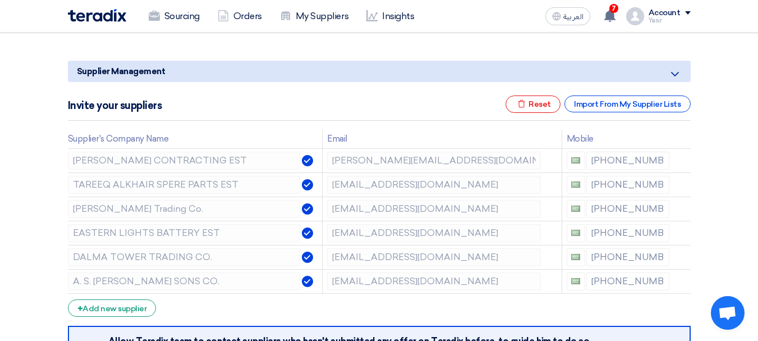
click at [0, 0] on icon at bounding box center [0, 0] width 0 height 0
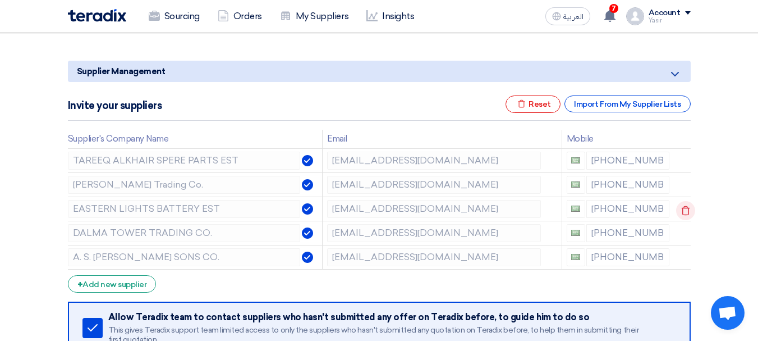
click at [684, 208] on use at bounding box center [686, 210] width 8 height 10
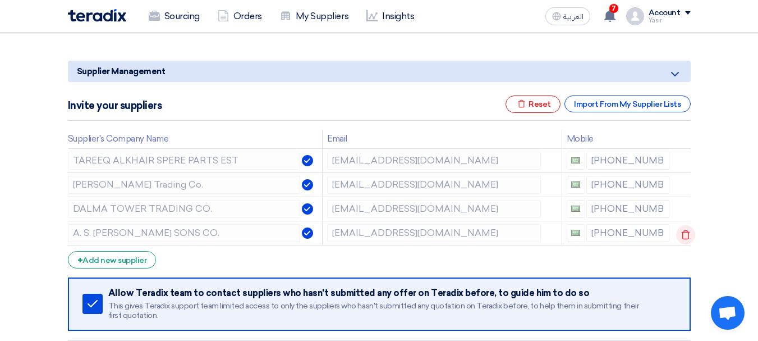
click at [0, 0] on use at bounding box center [0, 0] width 0 height 0
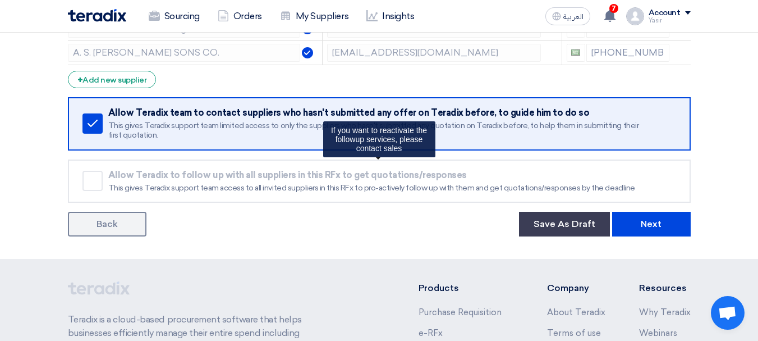
scroll to position [337, 0]
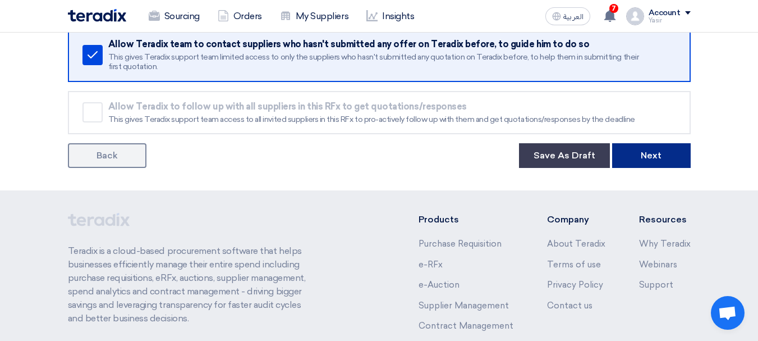
click at [662, 158] on button "Next" at bounding box center [651, 155] width 79 height 25
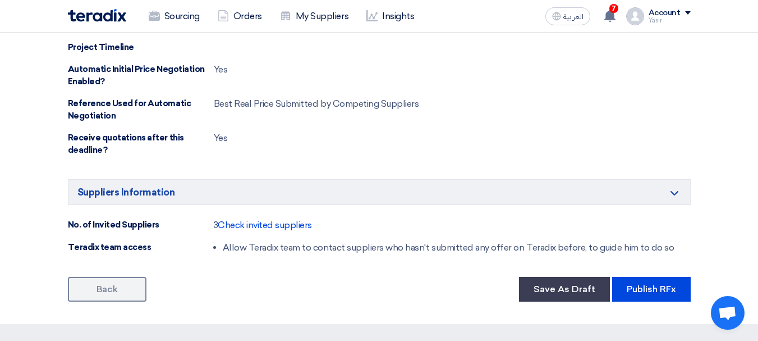
scroll to position [786, 0]
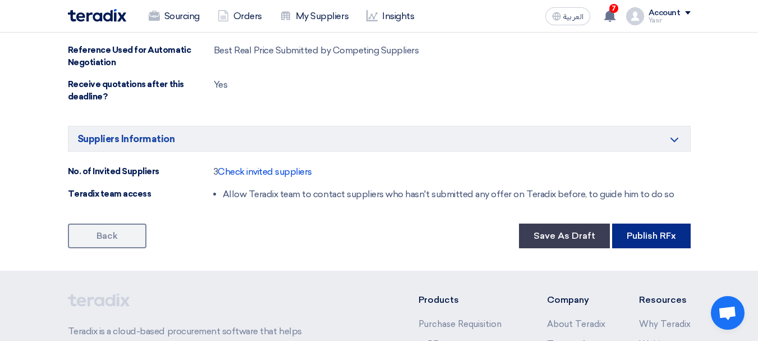
click at [622, 233] on button "Publish RFx" at bounding box center [651, 235] width 79 height 25
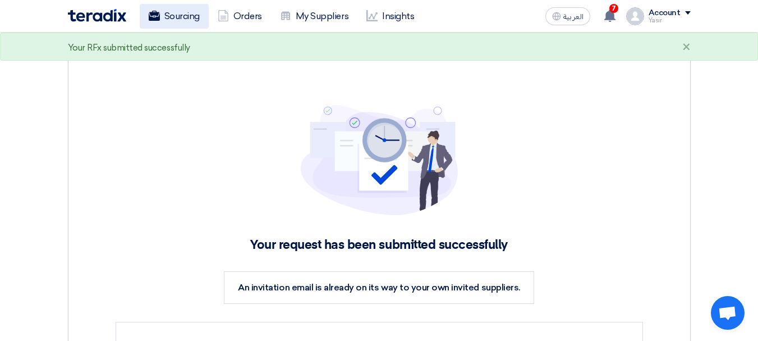
click at [178, 16] on link "Sourcing" at bounding box center [174, 16] width 69 height 25
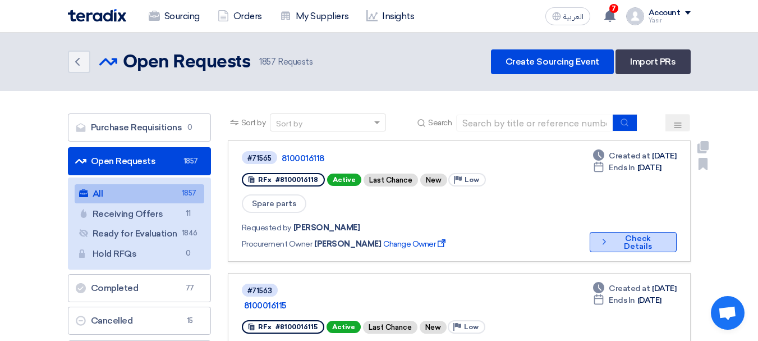
click at [616, 232] on button "Check details Check Details" at bounding box center [633, 242] width 87 height 20
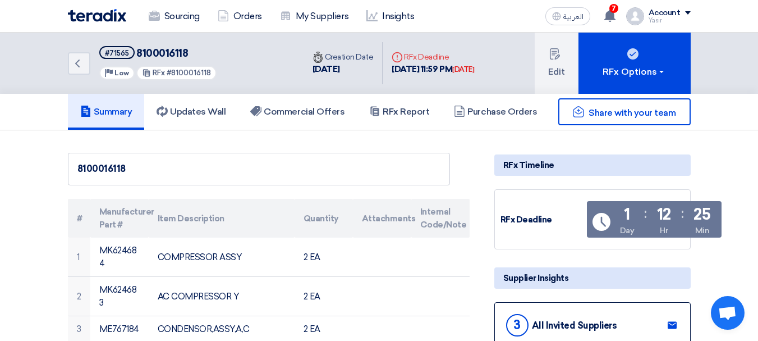
click at [160, 52] on span "8100016118" at bounding box center [162, 53] width 52 height 12
copy span "8100016118"
click at [80, 71] on link "Back" at bounding box center [79, 63] width 22 height 22
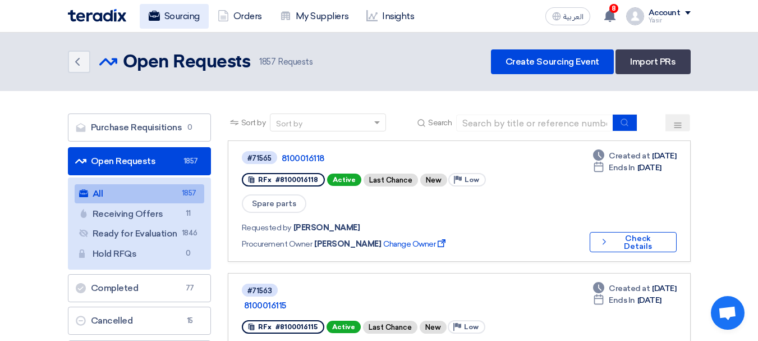
click at [173, 16] on link "Sourcing" at bounding box center [174, 16] width 69 height 25
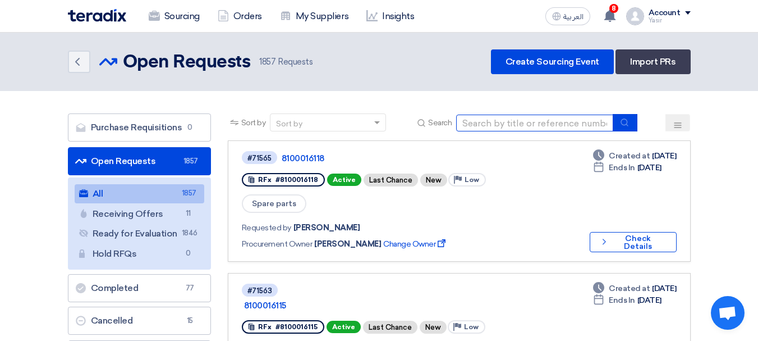
click at [543, 128] on input at bounding box center [534, 122] width 157 height 17
